Goal: Transaction & Acquisition: Register for event/course

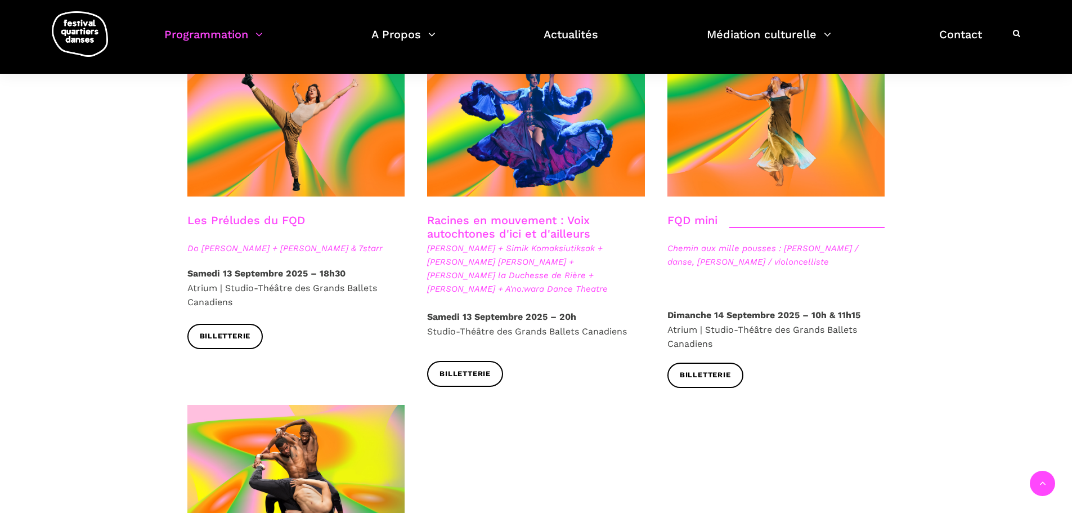
scroll to position [1817, 0]
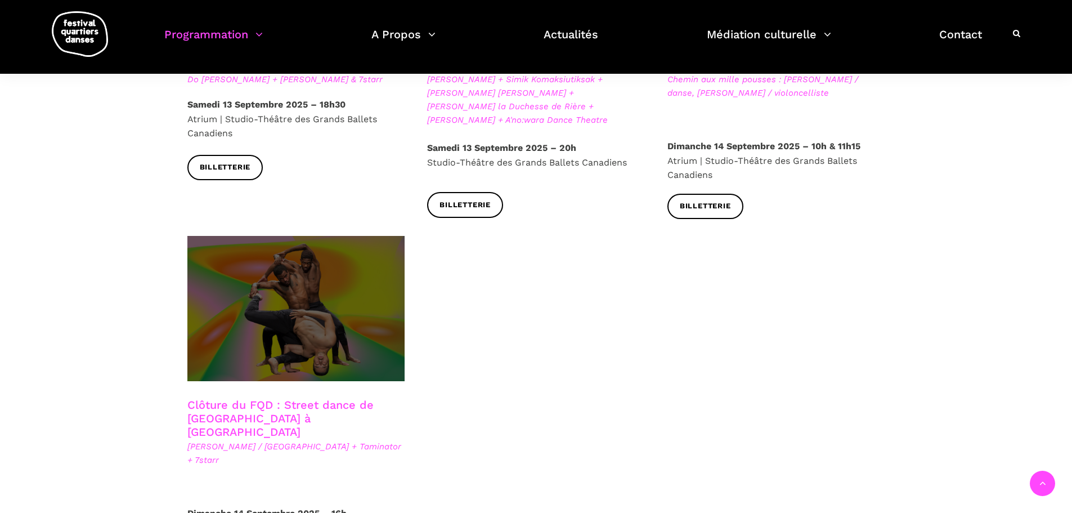
click at [317, 254] on span at bounding box center [296, 308] width 218 height 145
click at [341, 309] on span at bounding box center [296, 308] width 218 height 145
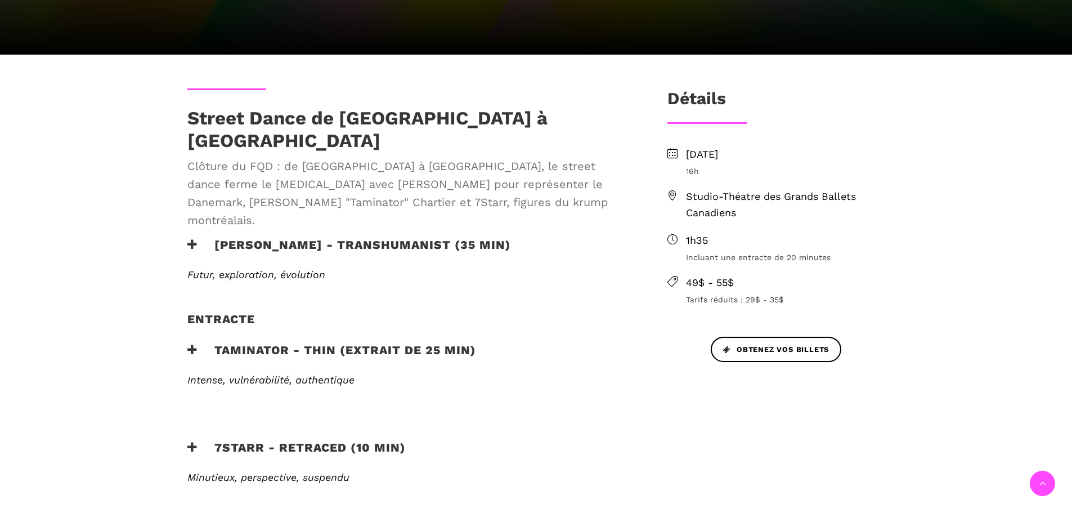
click at [349, 440] on h3 "7Starr - Retraced (10 min)" at bounding box center [296, 454] width 218 height 28
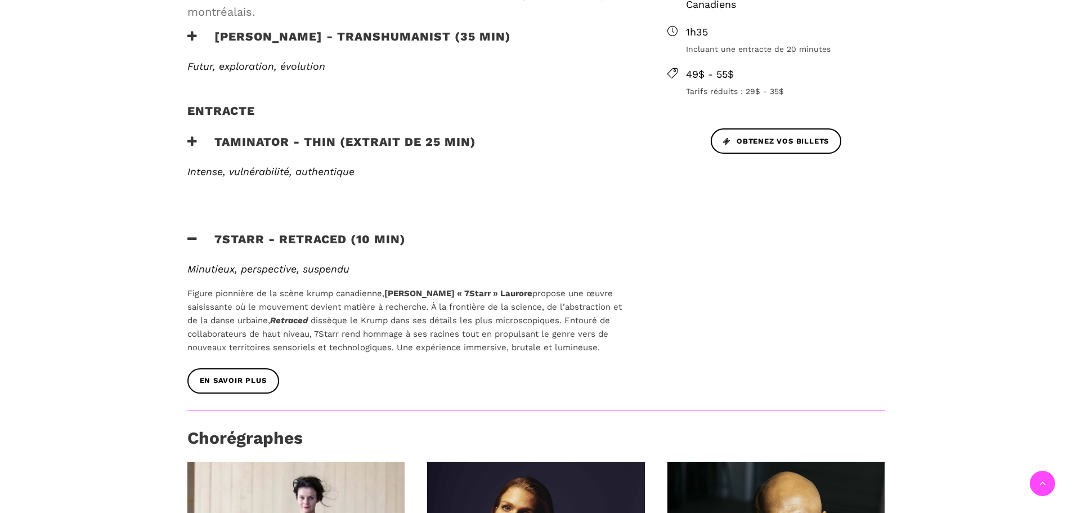
scroll to position [563, 0]
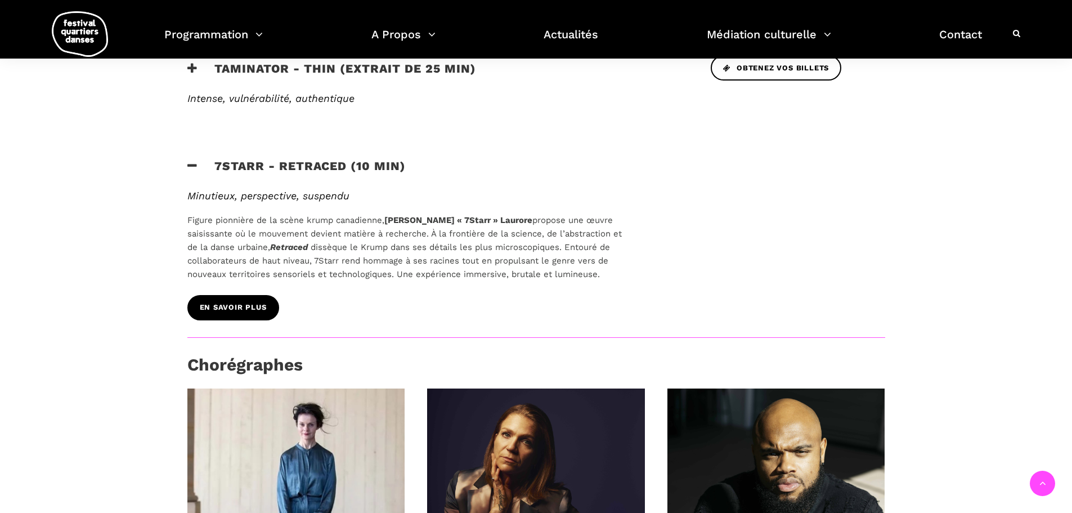
click at [250, 302] on span "En savoir plus" at bounding box center [233, 308] width 67 height 12
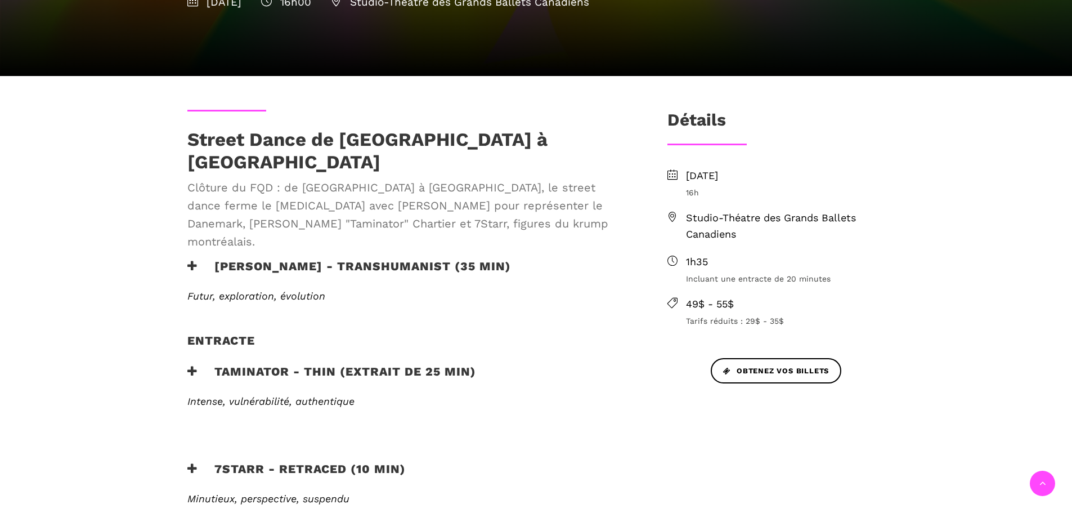
scroll to position [281, 0]
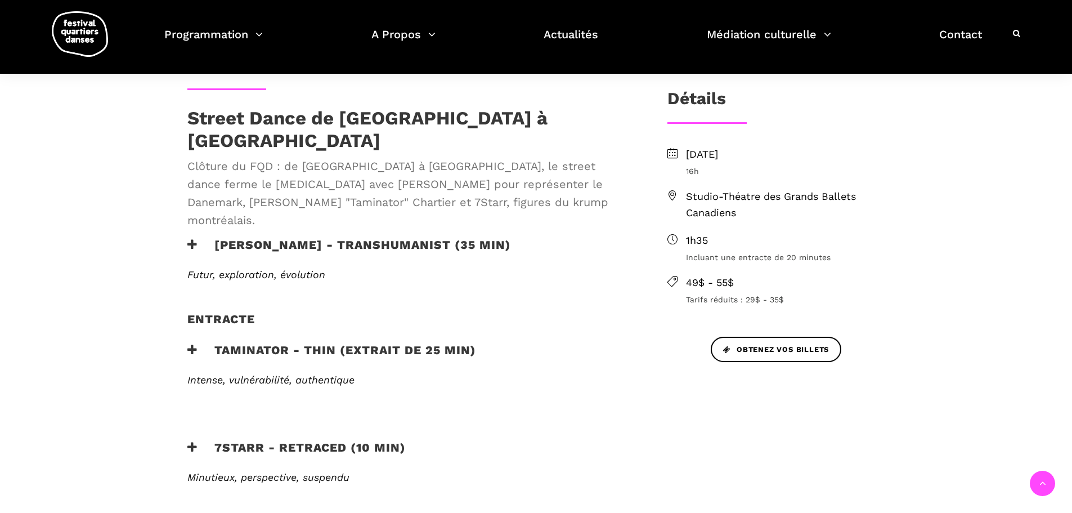
click at [348, 343] on h3 "Taminator - Thin (extrait de 25 min)" at bounding box center [331, 357] width 289 height 28
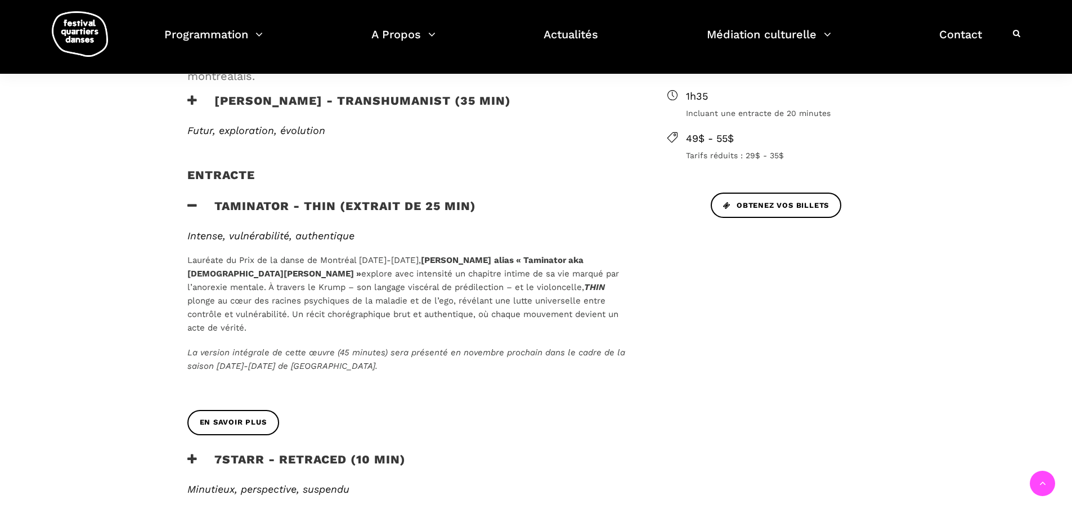
scroll to position [450, 0]
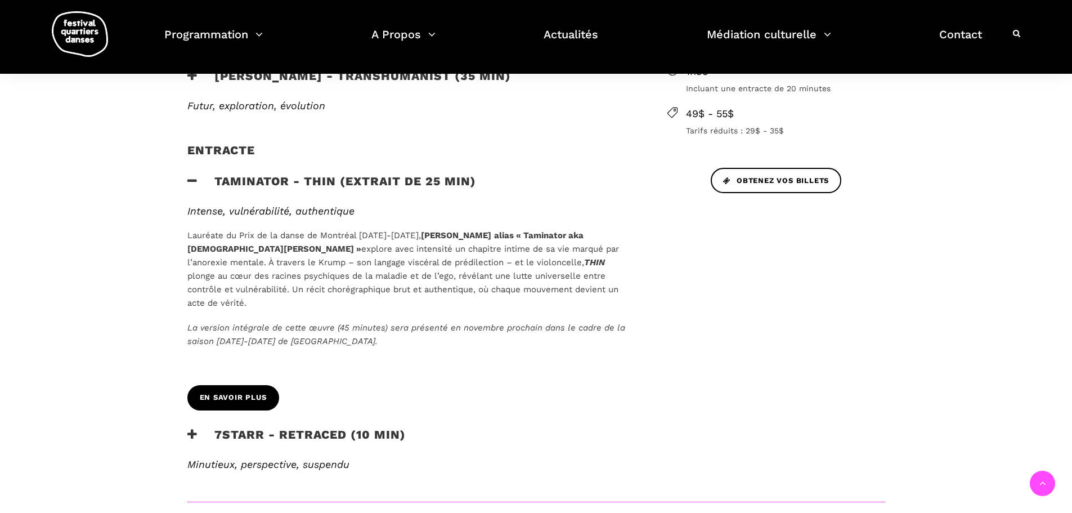
click at [265, 392] on span "En savoir plus" at bounding box center [233, 398] width 67 height 12
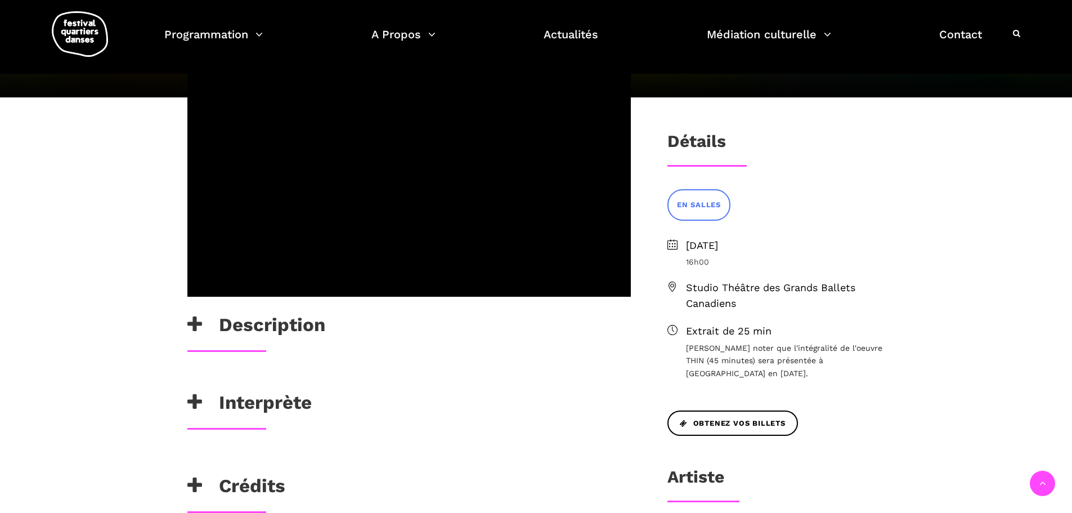
scroll to position [113, 0]
